Goal: Task Accomplishment & Management: Complete application form

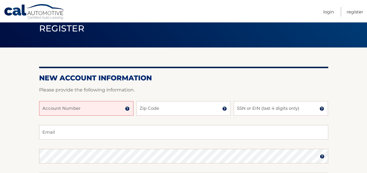
scroll to position [29, 0]
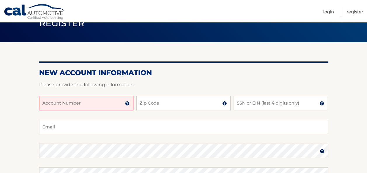
click at [106, 104] on input "Account Number" at bounding box center [86, 103] width 94 height 15
type input "250830357"
click at [220, 102] on input "Zip Code" at bounding box center [183, 103] width 94 height 15
type input "33013"
click at [293, 107] on input "SSN or EIN (last 4 digits only)" at bounding box center [281, 103] width 94 height 15
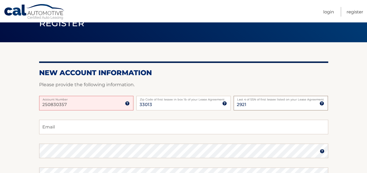
type input "2921"
click at [128, 128] on input "Email" at bounding box center [183, 127] width 289 height 15
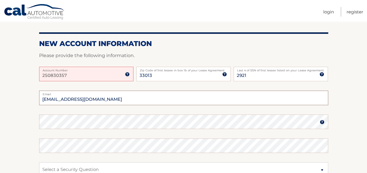
scroll to position [88, 0]
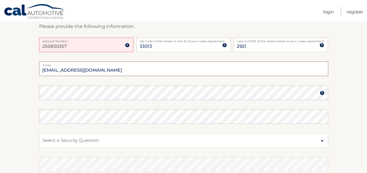
type input "palmeroyaiza@gmail.com"
click at [323, 140] on select "Select a Security Question What was the name of your elementary school? What is…" at bounding box center [183, 140] width 289 height 15
click at [339, 129] on section "New Account Information Please provide the following information. 250830357 Acc…" at bounding box center [183, 98] width 367 height 228
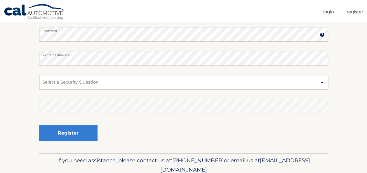
click at [320, 82] on select "Select a Security Question What was the name of your elementary school? What is…" at bounding box center [183, 82] width 289 height 15
select select "4"
click at [39, 75] on select "Select a Security Question What was the name of your elementary school? What is…" at bounding box center [183, 82] width 289 height 15
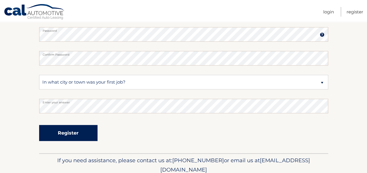
click at [74, 136] on button "Register" at bounding box center [68, 133] width 58 height 16
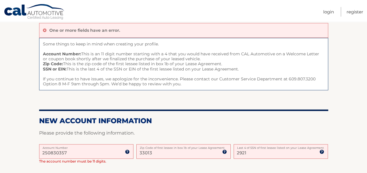
scroll to position [88, 0]
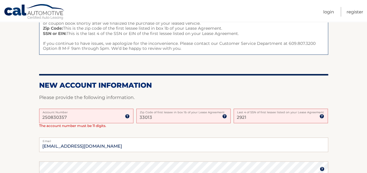
click at [77, 117] on input "250830357" at bounding box center [86, 116] width 94 height 15
type input "2"
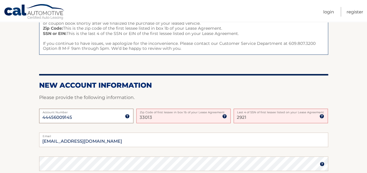
type input "44456009145"
click at [186, 120] on input "33013" at bounding box center [183, 116] width 94 height 15
type input "3"
click at [247, 117] on input "2921" at bounding box center [281, 116] width 94 height 15
type input "2"
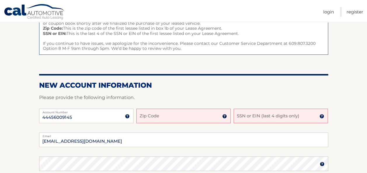
click at [185, 117] on input "Zip Code" at bounding box center [183, 116] width 94 height 15
type input "5"
click at [260, 119] on input "SSN or EIN (last 4 digits only)" at bounding box center [281, 116] width 94 height 15
click at [152, 118] on input "33013" at bounding box center [183, 116] width 94 height 15
type input "3"
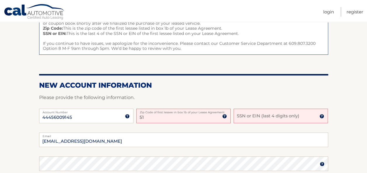
type input "5"
type input "0"
type input "1457"
click at [250, 119] on input "SSN or EIN (last 4 digits only)" at bounding box center [281, 116] width 94 height 15
type input "2129"
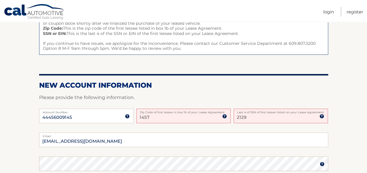
click at [161, 120] on input "1457" at bounding box center [183, 116] width 94 height 15
type input "1"
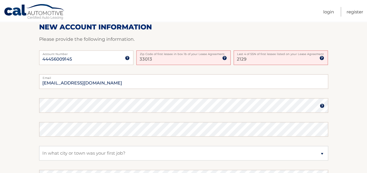
type input "33013"
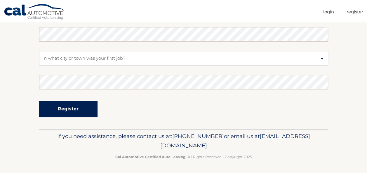
scroll to position [124, 0]
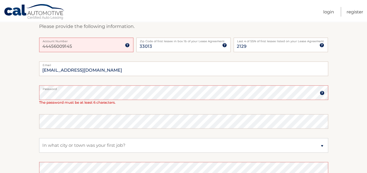
scroll to position [117, 0]
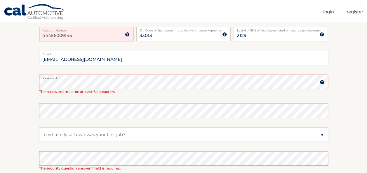
click at [321, 83] on img at bounding box center [322, 82] width 5 height 5
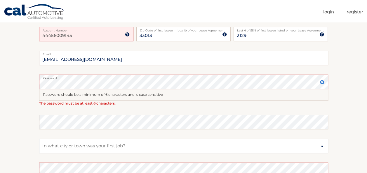
click at [321, 82] on img at bounding box center [322, 82] width 5 height 5
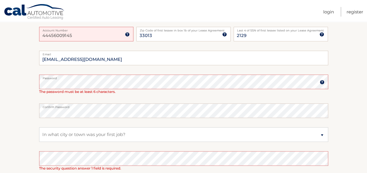
click at [321, 82] on img at bounding box center [322, 82] width 5 height 5
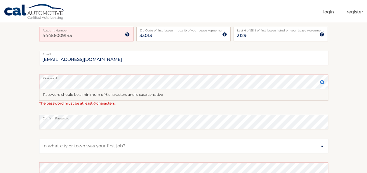
click at [321, 82] on img at bounding box center [322, 82] width 5 height 5
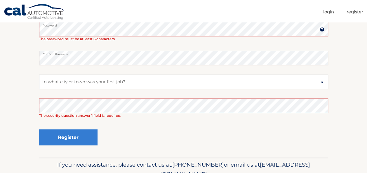
scroll to position [175, 0]
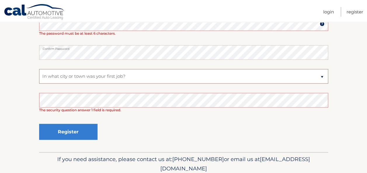
click at [321, 75] on select "Select a Security Question What was the name of your elementary school? What is…" at bounding box center [183, 76] width 289 height 15
click at [39, 69] on select "Select a Security Question What was the name of your elementary school? What is…" at bounding box center [183, 76] width 289 height 15
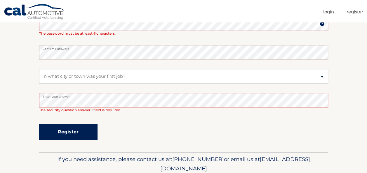
click at [72, 134] on button "Register" at bounding box center [68, 132] width 58 height 16
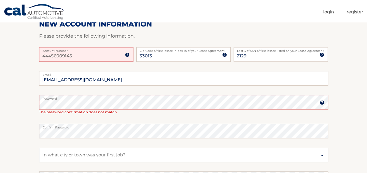
scroll to position [88, 0]
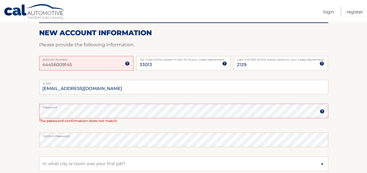
click at [116, 67] on input "44456009145" at bounding box center [86, 63] width 94 height 15
click at [165, 62] on input "33013" at bounding box center [183, 63] width 94 height 15
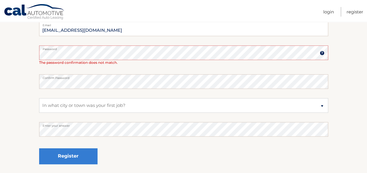
scroll to position [193, 0]
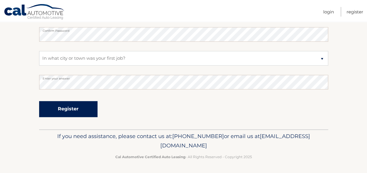
click at [83, 107] on button "Register" at bounding box center [68, 109] width 58 height 16
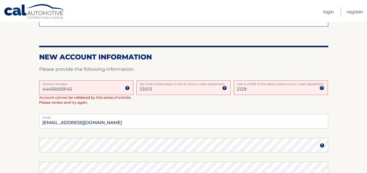
scroll to position [117, 0]
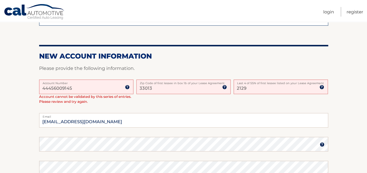
click at [255, 86] on input "2129" at bounding box center [281, 87] width 94 height 15
type input "2"
click at [255, 88] on input "2921" at bounding box center [281, 87] width 94 height 15
type input "2921"
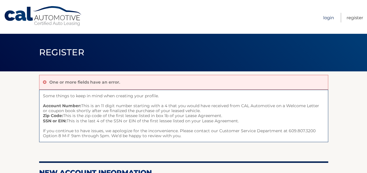
click at [327, 18] on link "Login" at bounding box center [328, 18] width 11 height 10
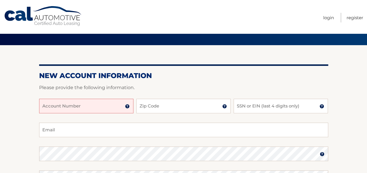
scroll to position [29, 0]
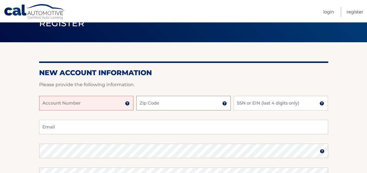
click at [201, 104] on input "Zip Code" at bounding box center [183, 103] width 94 height 15
type input "33013"
click at [242, 106] on input "SSN or EIN (last 4 digits only)" at bounding box center [281, 103] width 94 height 15
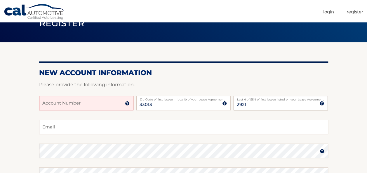
type input "2921"
click at [123, 103] on input "Account Number" at bounding box center [86, 103] width 94 height 15
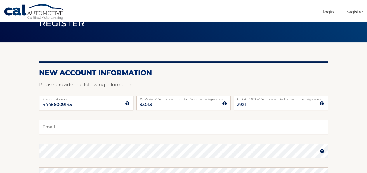
type input "44456009145"
click at [122, 128] on input "Email" at bounding box center [183, 127] width 289 height 15
type input "[EMAIL_ADDRESS][DOMAIN_NAME]"
click at [321, 153] on img at bounding box center [322, 151] width 5 height 5
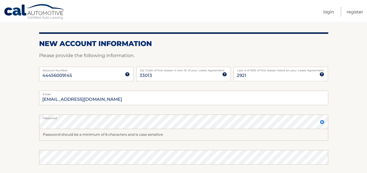
scroll to position [88, 0]
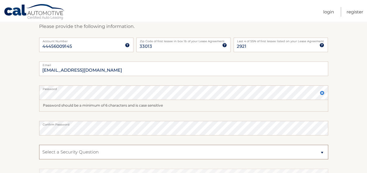
click at [322, 152] on select "Select a Security Question What was the name of your elementary school? What is…" at bounding box center [183, 152] width 289 height 15
select select "4"
click at [39, 145] on select "Select a Security Question What was the name of your elementary school? What is…" at bounding box center [183, 152] width 289 height 15
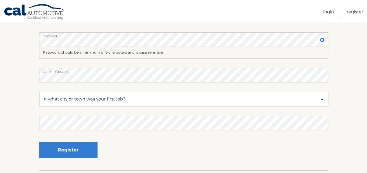
scroll to position [146, 0]
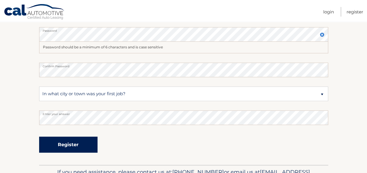
click at [86, 142] on button "Register" at bounding box center [68, 145] width 58 height 16
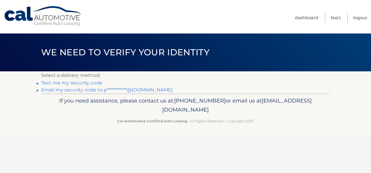
click at [90, 90] on link "**********" at bounding box center [107, 90] width 132 height 6
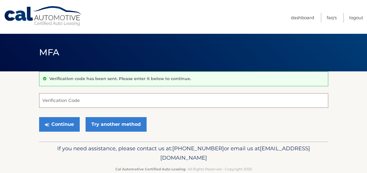
click at [120, 103] on input "Verification Code" at bounding box center [183, 100] width 289 height 15
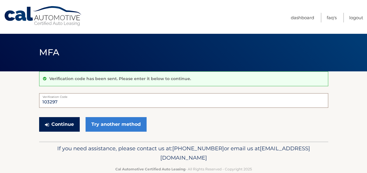
type input "103297"
click at [64, 125] on button "Continue" at bounding box center [59, 124] width 41 height 15
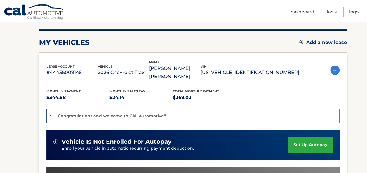
scroll to position [85, 0]
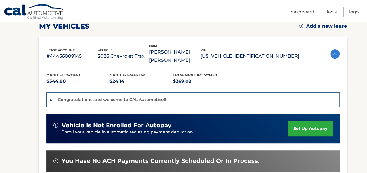
click at [318, 121] on link "set up autopay" at bounding box center [310, 128] width 44 height 15
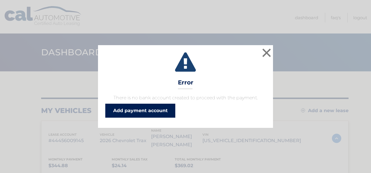
click at [160, 112] on link "Add payment account" at bounding box center [140, 111] width 70 height 14
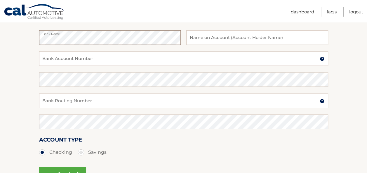
scroll to position [88, 0]
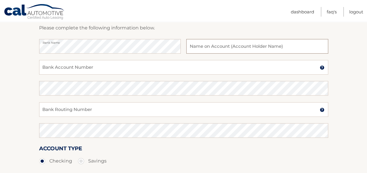
click at [190, 47] on input "text" at bounding box center [257, 46] width 142 height 15
type input "h"
type input "HOPE FOR THE WORLD BEHAVIOR THERAPIST LLC"
click at [156, 72] on input "Bank Account Number" at bounding box center [183, 67] width 289 height 15
type input "44456009145"
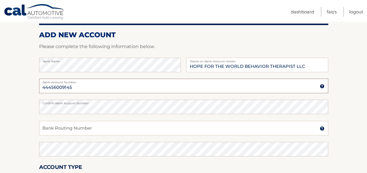
scroll to position [78, 0]
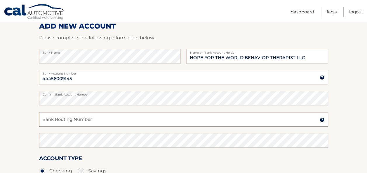
click at [94, 121] on input "Bank Routing Number" at bounding box center [183, 119] width 289 height 15
type input "063107513"
drag, startPoint x: 76, startPoint y: 76, endPoint x: 35, endPoint y: 76, distance: 41.2
click at [35, 76] on section "Account Overview | Set Up Account Info ADD NEW ACCOUNT Please complete the foll…" at bounding box center [183, 105] width 367 height 223
click at [80, 77] on input "Bank Account Number" at bounding box center [183, 77] width 289 height 15
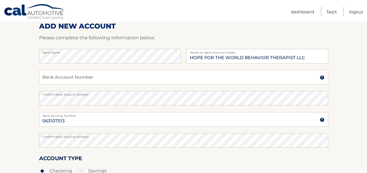
click at [19, 82] on section "Account Overview | Set Up Account Info ADD NEW ACCOUNT Please complete the foll…" at bounding box center [183, 105] width 367 height 223
click at [69, 79] on input "Bank Account Number" at bounding box center [183, 77] width 289 height 15
type input "3719407391"
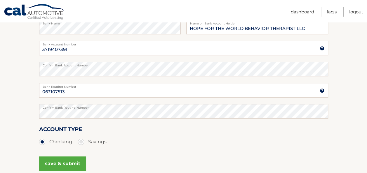
click at [77, 165] on button "save & submit" at bounding box center [62, 164] width 47 height 15
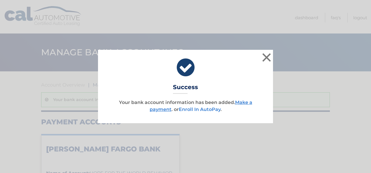
click at [201, 112] on link "Enroll In AutoPay" at bounding box center [200, 110] width 42 height 6
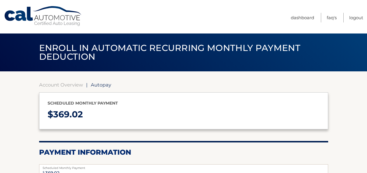
select select "ZDljZDVjYzQtYzQ5Yy00YzkyLWI0MDYtNzg3Y2MxZjIyOGE2"
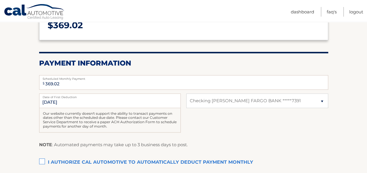
scroll to position [96, 0]
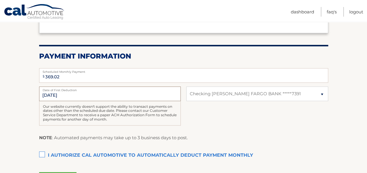
click at [69, 95] on input "[DATE]" at bounding box center [110, 94] width 142 height 15
click at [61, 93] on input "[DATE]" at bounding box center [110, 94] width 142 height 15
click at [62, 93] on input "[DATE]" at bounding box center [110, 94] width 142 height 15
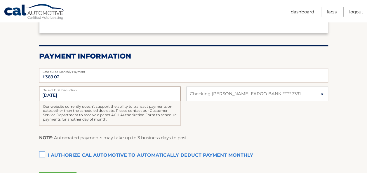
drag, startPoint x: 62, startPoint y: 93, endPoint x: 49, endPoint y: 95, distance: 12.6
click at [49, 95] on input "10/1/2025" at bounding box center [110, 94] width 142 height 15
click at [50, 95] on input "10/1/2025" at bounding box center [110, 94] width 142 height 15
click at [48, 93] on input "10/1/2025" at bounding box center [110, 94] width 142 height 15
click at [49, 95] on input "10/1/2025" at bounding box center [110, 94] width 142 height 15
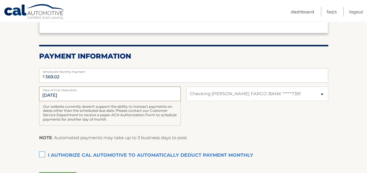
drag, startPoint x: 50, startPoint y: 95, endPoint x: 30, endPoint y: 96, distance: 19.9
click at [30, 96] on section "Account Overview | Autopay Scheduled monthly payment $ 369.02 Payment Informati…" at bounding box center [183, 85] width 367 height 220
drag, startPoint x: 30, startPoint y: 96, endPoint x: 65, endPoint y: 94, distance: 35.7
click at [65, 94] on input "[DATE]" at bounding box center [110, 94] width 142 height 15
click at [66, 95] on input "[DATE]" at bounding box center [110, 94] width 142 height 15
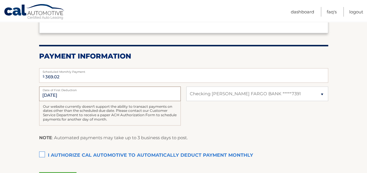
click at [66, 95] on input "[DATE]" at bounding box center [110, 94] width 142 height 15
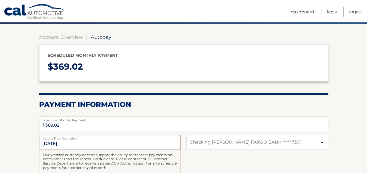
scroll to position [47, 0]
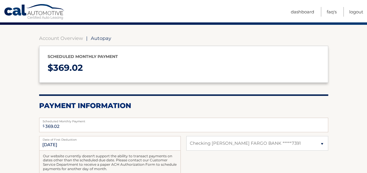
click at [100, 36] on span "Autopay" at bounding box center [101, 38] width 20 height 6
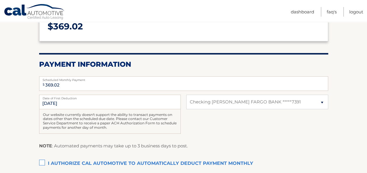
scroll to position [89, 0]
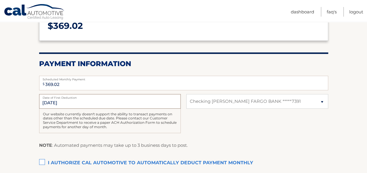
click at [60, 102] on input "[DATE]" at bounding box center [110, 101] width 142 height 15
click at [44, 106] on input "[DATE]" at bounding box center [110, 101] width 142 height 15
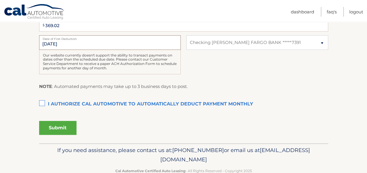
scroll to position [162, 0]
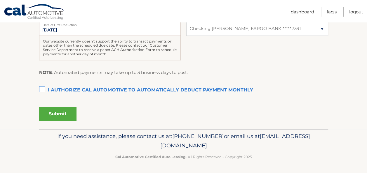
click at [42, 88] on label "I authorize cal automotive to automatically deduct payment monthly This checkbo…" at bounding box center [183, 91] width 289 height 12
click at [0, 0] on input "I authorize cal automotive to automatically deduct payment monthly This checkbo…" at bounding box center [0, 0] width 0 height 0
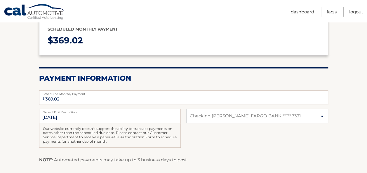
scroll to position [103, 0]
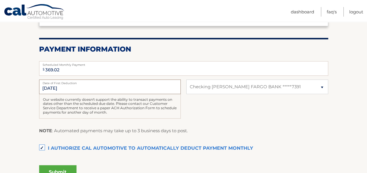
click at [51, 87] on input "[DATE]" at bounding box center [110, 87] width 142 height 15
click at [50, 89] on input "[DATE]" at bounding box center [110, 87] width 142 height 15
click at [50, 89] on input "10/1/2025" at bounding box center [110, 87] width 142 height 15
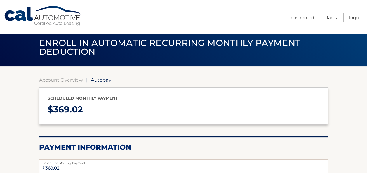
scroll to position [0, 0]
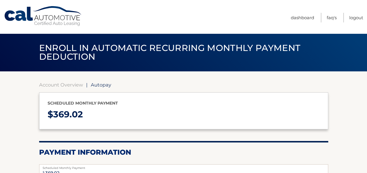
click at [103, 86] on span "Autopay" at bounding box center [101, 85] width 20 height 6
click at [71, 84] on link "Account Overview" at bounding box center [61, 85] width 44 height 6
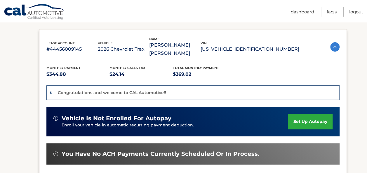
scroll to position [117, 0]
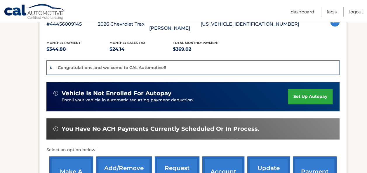
click at [301, 89] on link "set up autopay" at bounding box center [310, 96] width 44 height 15
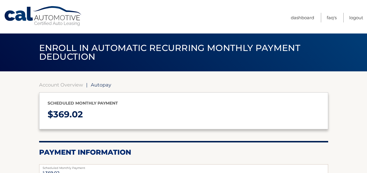
select select "ZDljZDVjYzQtYzQ5Yy00YzkyLWI0MDYtNzg3Y2MxZjIyOGE2"
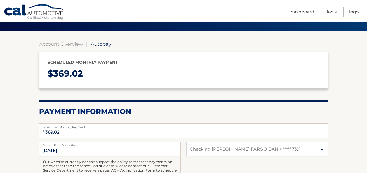
scroll to position [58, 0]
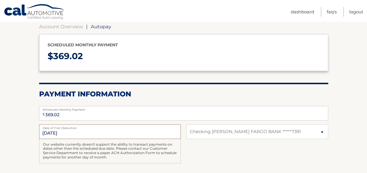
click at [50, 132] on input "[DATE]" at bounding box center [110, 132] width 142 height 15
click at [52, 134] on input "[DATE]" at bounding box center [110, 132] width 142 height 15
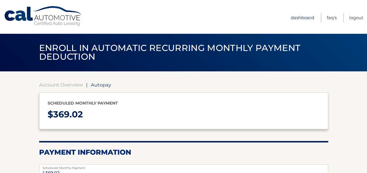
click at [303, 17] on link "Dashboard" at bounding box center [302, 18] width 23 height 10
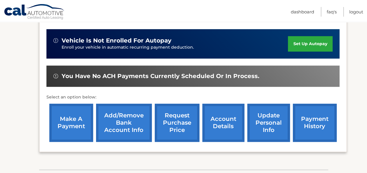
scroll to position [167, 0]
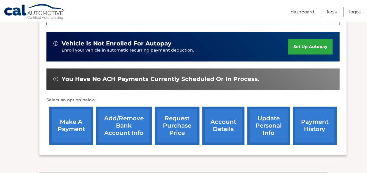
click at [62, 120] on link "make a payment" at bounding box center [71, 126] width 44 height 38
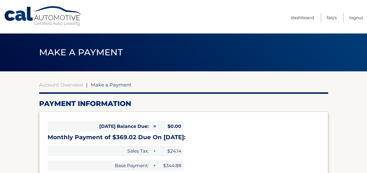
select select "ZDljZDVjYzQtYzQ5Yy00YzkyLWI0MDYtNzg3Y2MxZjIyOGE2"
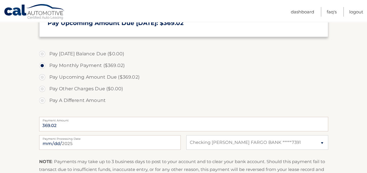
scroll to position [175, 0]
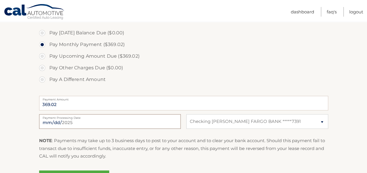
click at [53, 121] on input "2025-09-15" at bounding box center [110, 121] width 142 height 15
type input "2025-09-25"
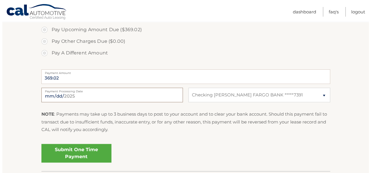
scroll to position [204, 0]
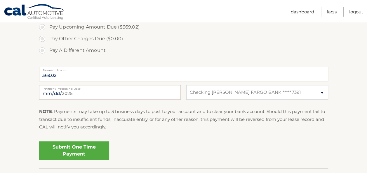
click at [68, 150] on link "Submit One Time Payment" at bounding box center [74, 151] width 70 height 19
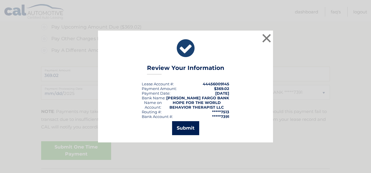
click at [193, 127] on button "Submit" at bounding box center [185, 128] width 27 height 14
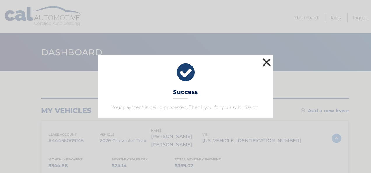
click at [265, 63] on button "×" at bounding box center [267, 63] width 12 height 12
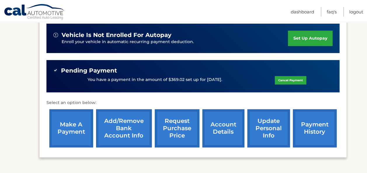
scroll to position [117, 0]
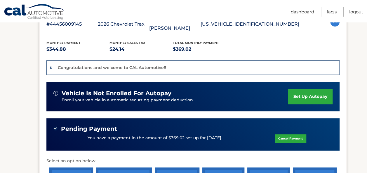
click at [306, 89] on link "set up autopay" at bounding box center [310, 96] width 44 height 15
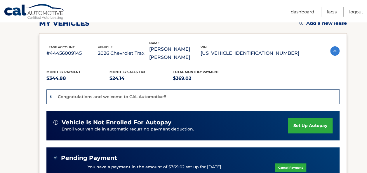
scroll to position [0, 0]
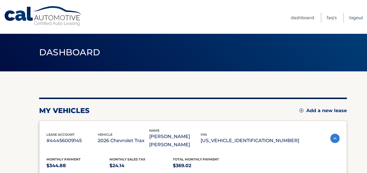
click at [354, 18] on link "Logout" at bounding box center [356, 18] width 14 height 10
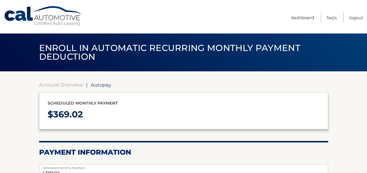
select select "ZDljZDVjYzQtYzQ5Yy00YzkyLWI0MDYtNzg3Y2MxZjIyOGE2"
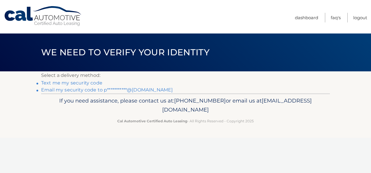
click at [98, 90] on link "**********" at bounding box center [107, 90] width 132 height 6
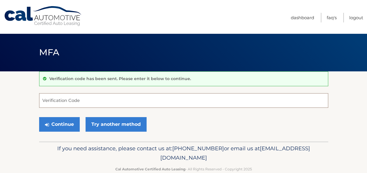
click at [116, 100] on input "Verification Code" at bounding box center [183, 100] width 289 height 15
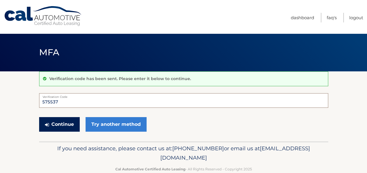
type input "575537"
click at [56, 125] on button "Continue" at bounding box center [59, 124] width 41 height 15
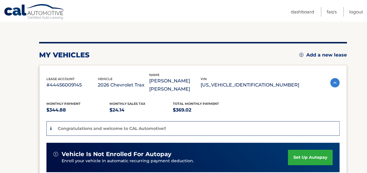
scroll to position [58, 0]
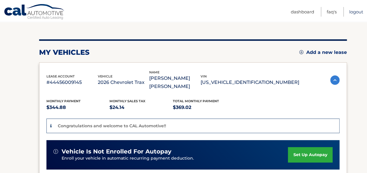
click at [356, 12] on link "Logout" at bounding box center [356, 12] width 14 height 10
click at [355, 13] on link "Logout" at bounding box center [356, 12] width 14 height 10
